Goal: Communication & Community: Share content

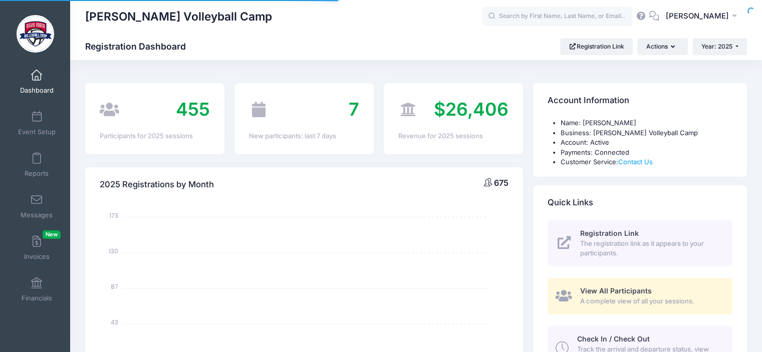
select select
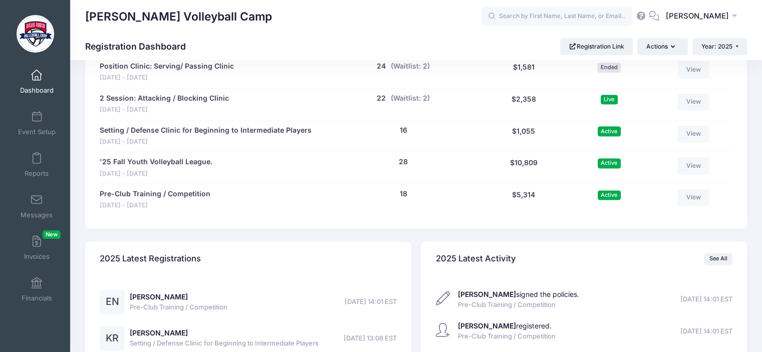
scroll to position [1378, 0]
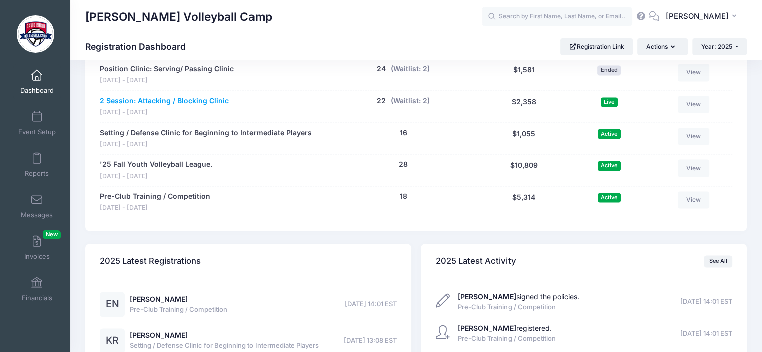
click at [198, 101] on link "2 Session: Attacking / Blocking Clinic" at bounding box center [164, 101] width 129 height 11
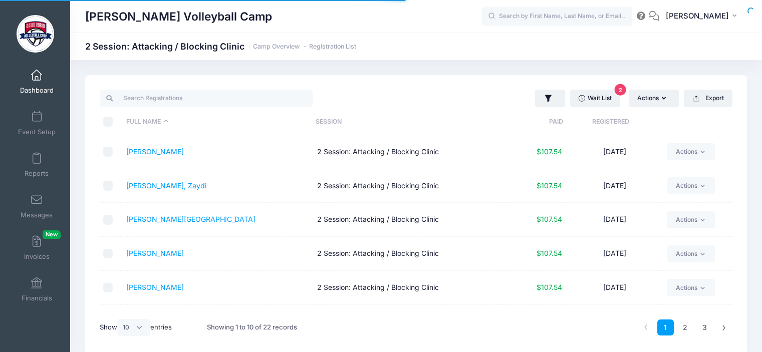
select select "10"
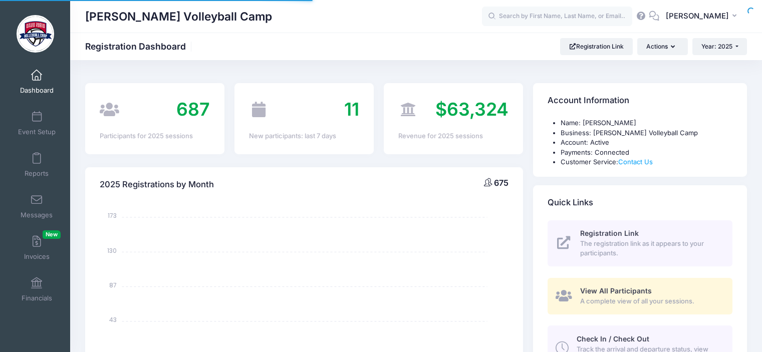
select select
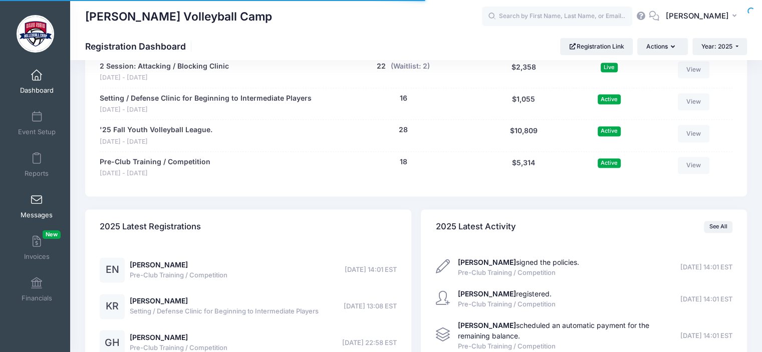
scroll to position [1378, 0]
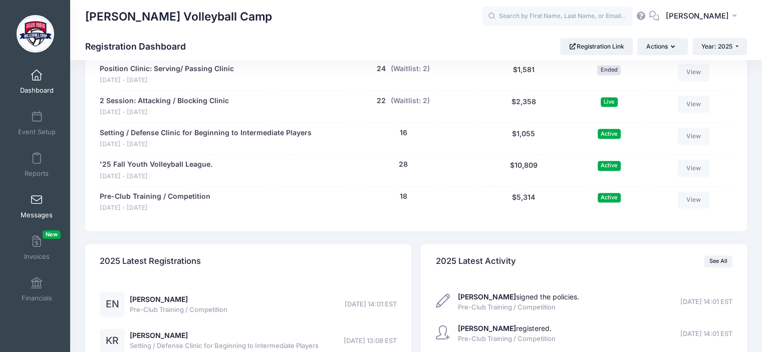
click at [37, 202] on span at bounding box center [37, 200] width 0 height 11
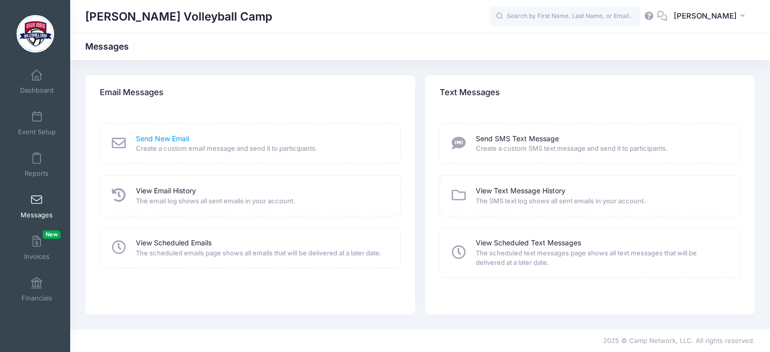
click at [178, 143] on link "Send New Email" at bounding box center [162, 139] width 53 height 11
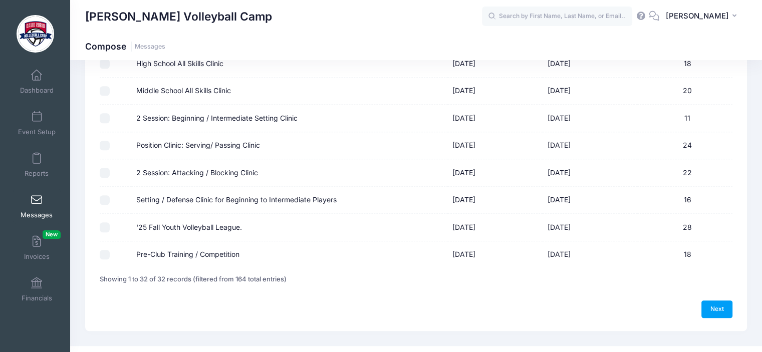
scroll to position [768, 0]
click at [105, 167] on input "2 Session: Attacking / Blocking Clinic" at bounding box center [105, 172] width 10 height 10
checkbox input "true"
click at [717, 302] on link "Next" at bounding box center [717, 308] width 31 height 17
select select "50"
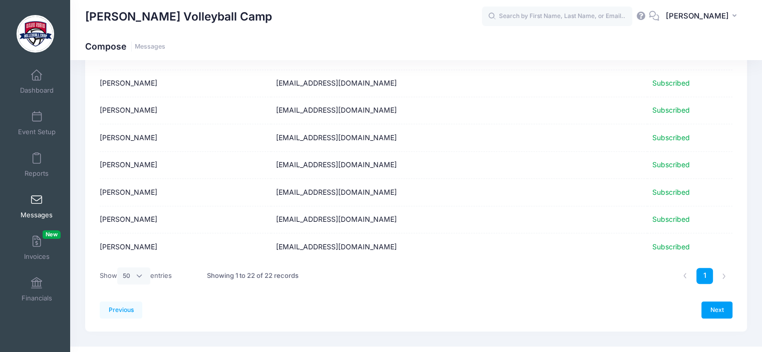
scroll to position [504, 0]
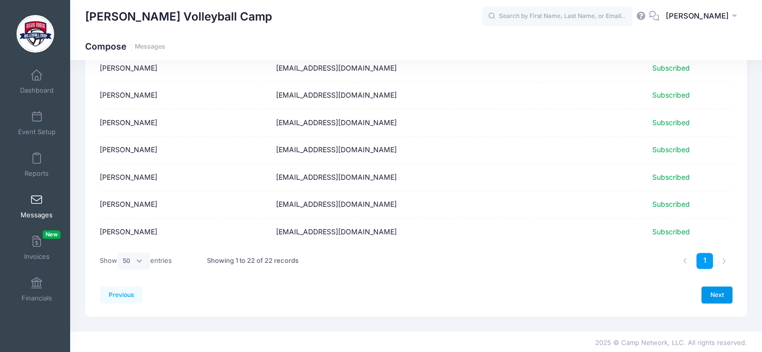
click at [719, 289] on link "Next" at bounding box center [717, 295] width 31 height 17
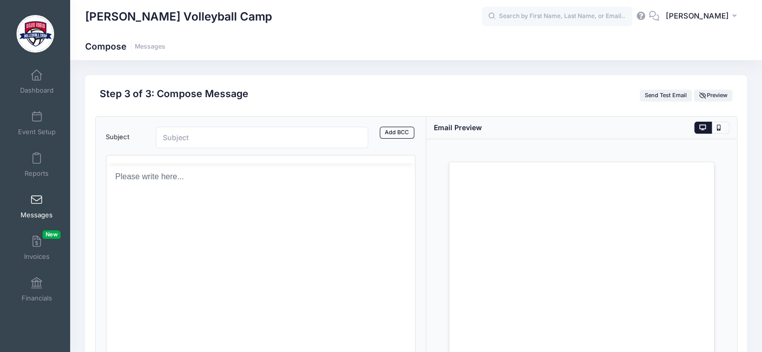
scroll to position [0, 0]
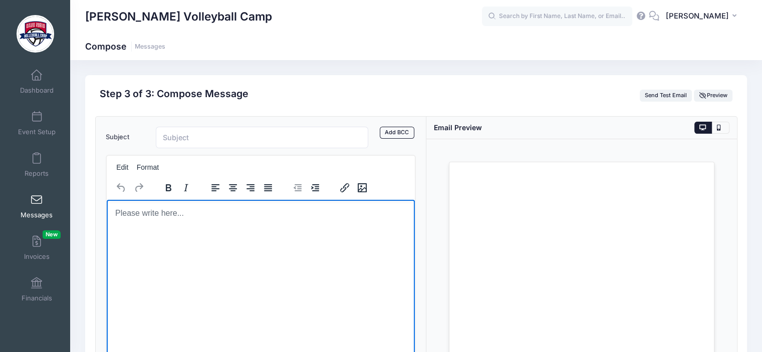
click at [201, 218] on p "Rich Text Area. Press ALT-0 for help." at bounding box center [260, 212] width 293 height 11
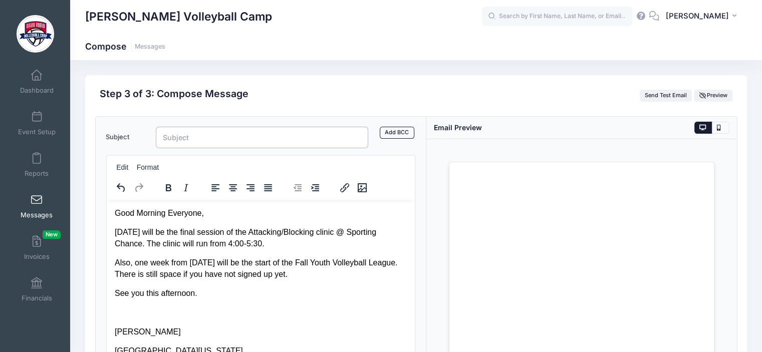
click at [204, 140] on input "Subject" at bounding box center [262, 138] width 213 height 22
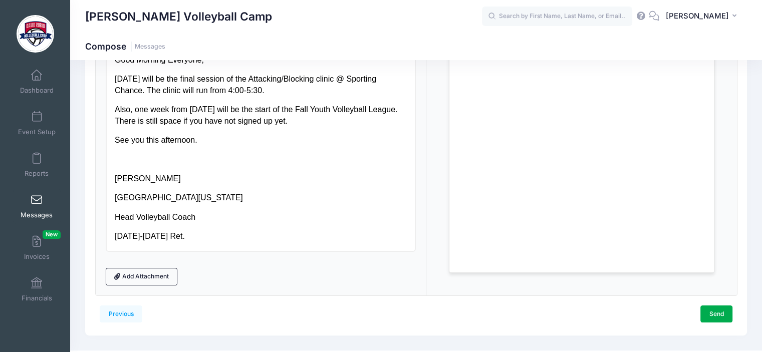
scroll to position [154, 0]
type input "Attacking/Blocking clinic"
click at [712, 317] on link "Send" at bounding box center [717, 313] width 32 height 17
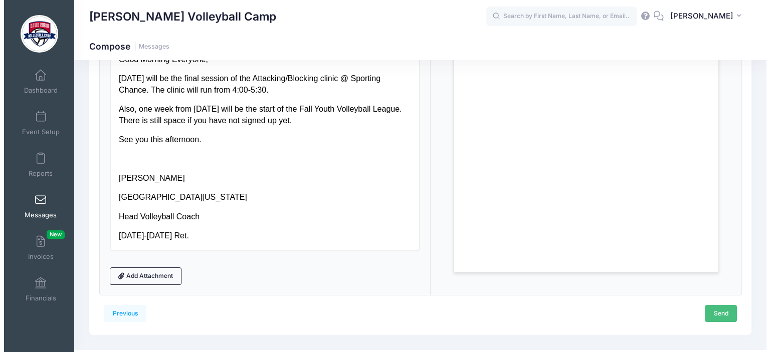
scroll to position [0, 0]
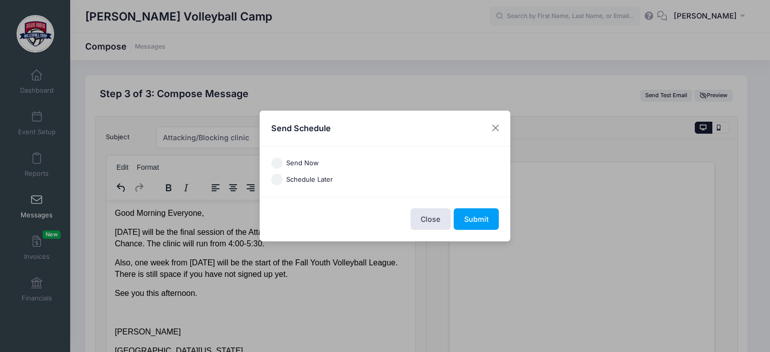
click at [280, 166] on input "Send Now" at bounding box center [277, 164] width 12 height 12
radio input "true"
click at [483, 217] on button "Submit" at bounding box center [476, 219] width 45 height 22
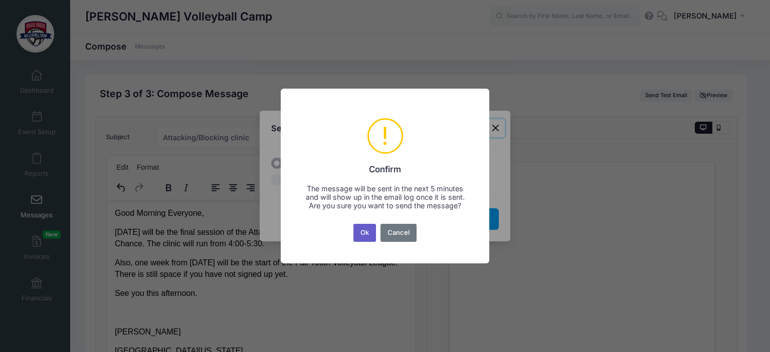
click at [364, 242] on button "Ok" at bounding box center [364, 233] width 23 height 18
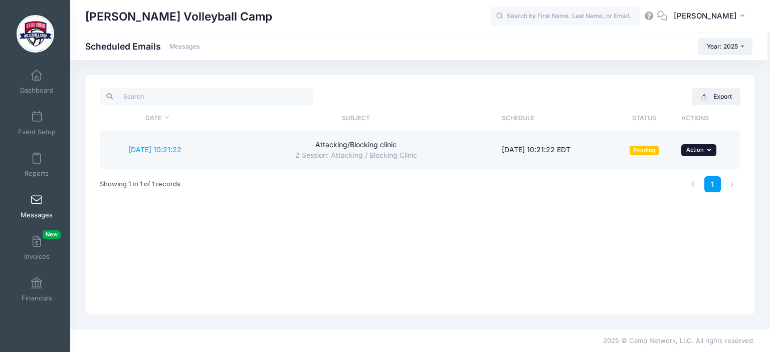
click at [714, 153] on button "... Action" at bounding box center [698, 150] width 35 height 12
click at [667, 172] on link "Send Now" at bounding box center [679, 171] width 66 height 19
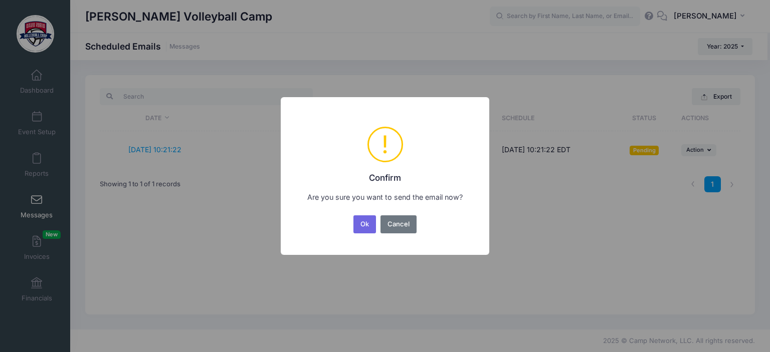
drag, startPoint x: 611, startPoint y: 185, endPoint x: 448, endPoint y: 223, distance: 168.3
click at [448, 223] on div "× ! Confirm Are you sure you want to send the email now? Ok No Cancel" at bounding box center [385, 176] width 770 height 352
click at [394, 230] on button "Cancel" at bounding box center [398, 225] width 37 height 18
